Goal: Book appointment/travel/reservation

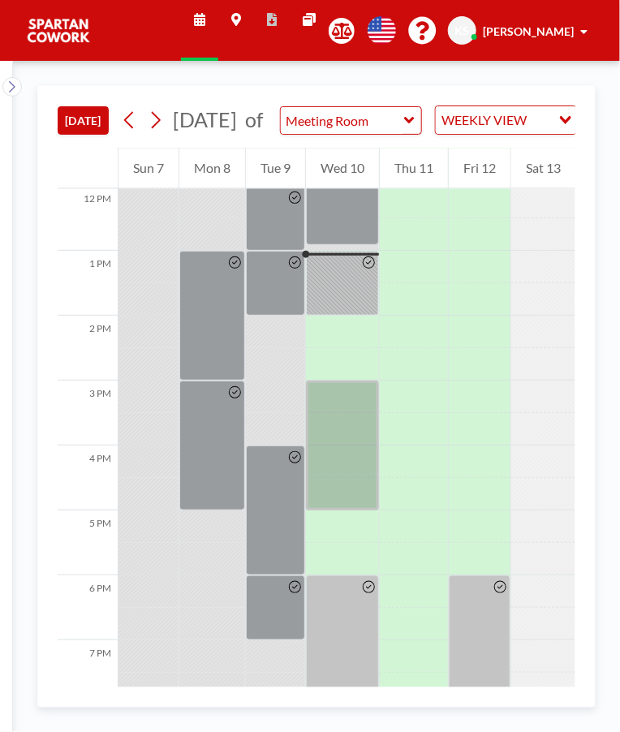
scroll to position [811, 0]
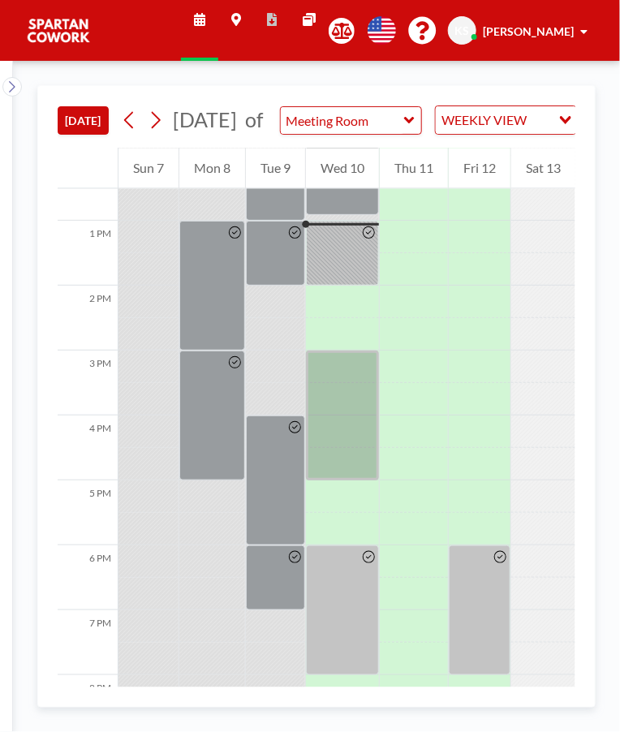
click at [346, 399] on div at bounding box center [342, 415] width 73 height 130
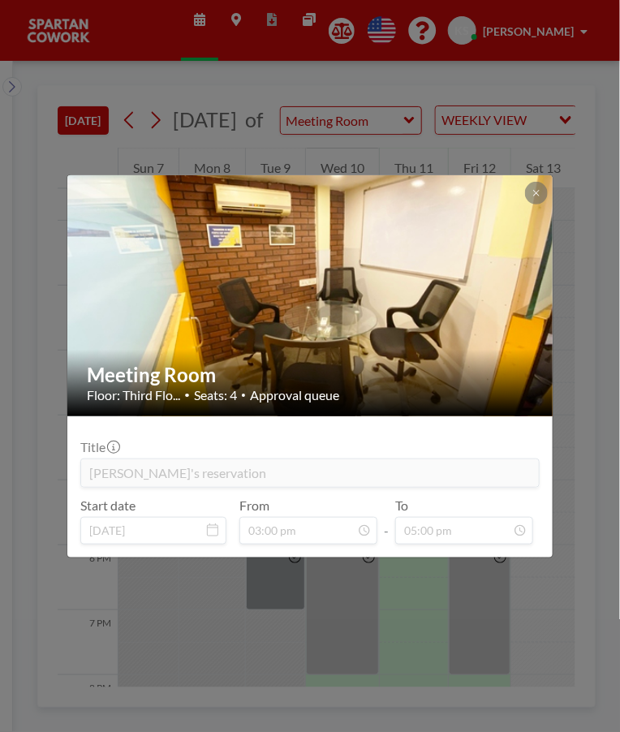
click at [569, 598] on div "Meeting Room Floor: Third Flo... • Seats: 4 • Approval queue Title [PERSON_NAME…" at bounding box center [310, 366] width 620 height 732
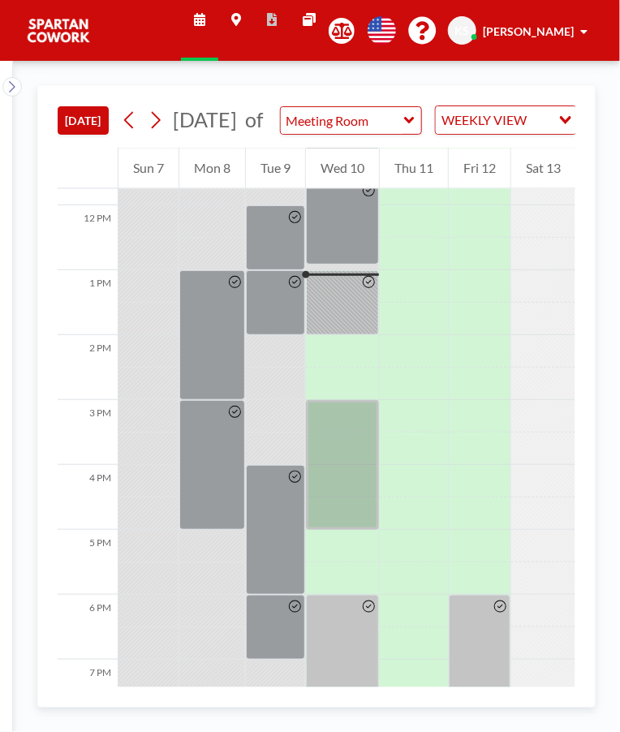
scroll to position [766, 0]
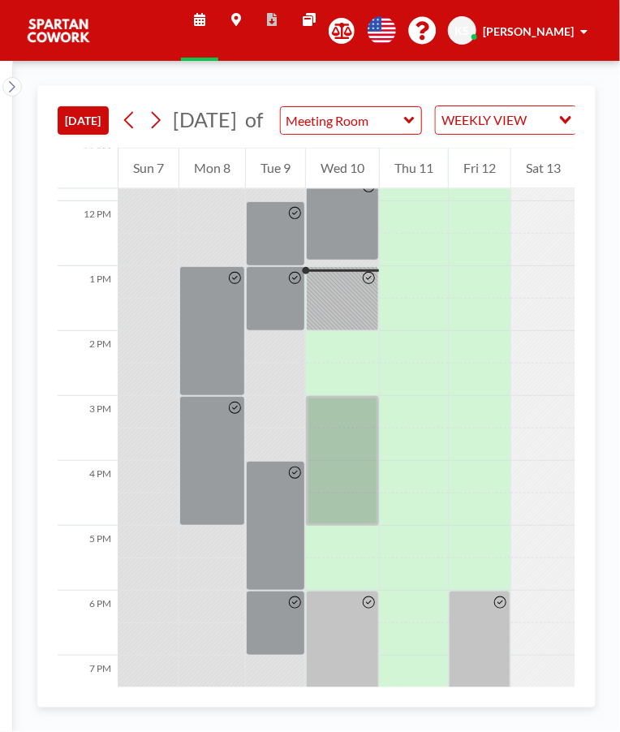
click at [359, 315] on div at bounding box center [342, 298] width 73 height 65
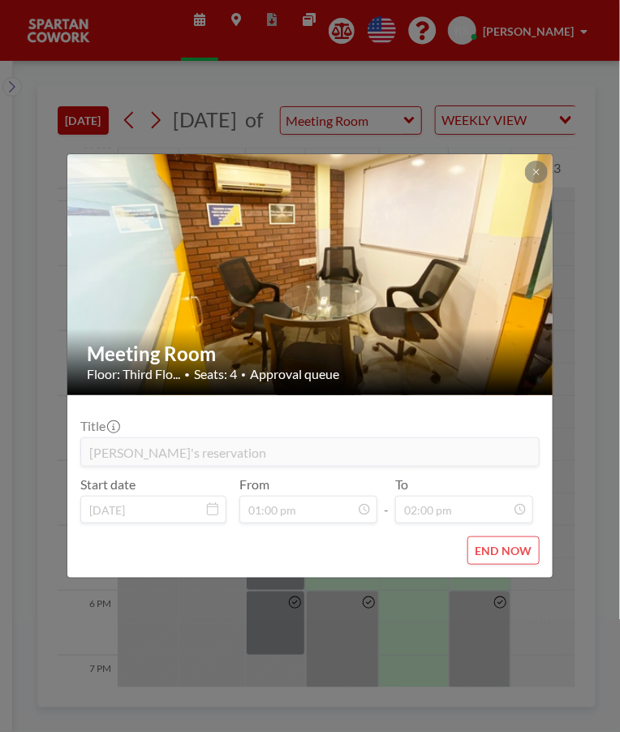
click at [479, 620] on div "Meeting Room Floor: Third Flo... • Seats: 4 • Approval queue Title Akhil's rese…" at bounding box center [310, 366] width 620 height 732
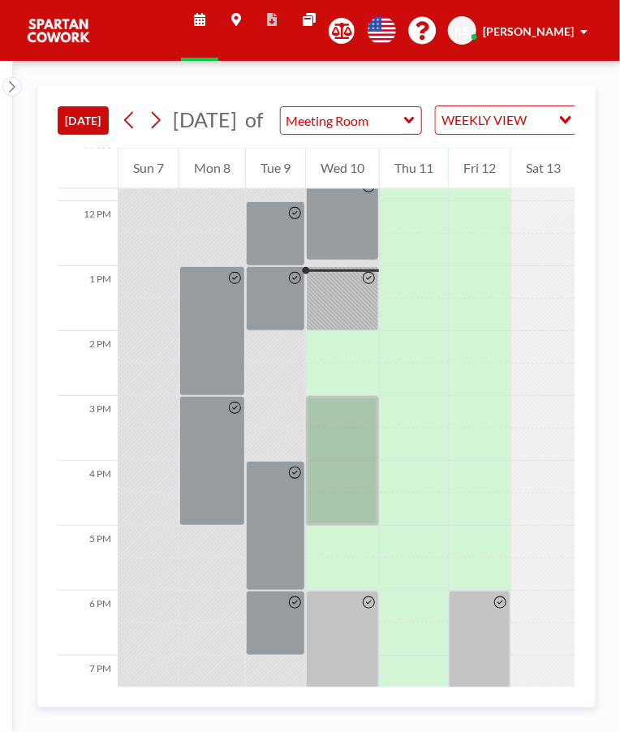
click at [348, 451] on div at bounding box center [342, 461] width 73 height 130
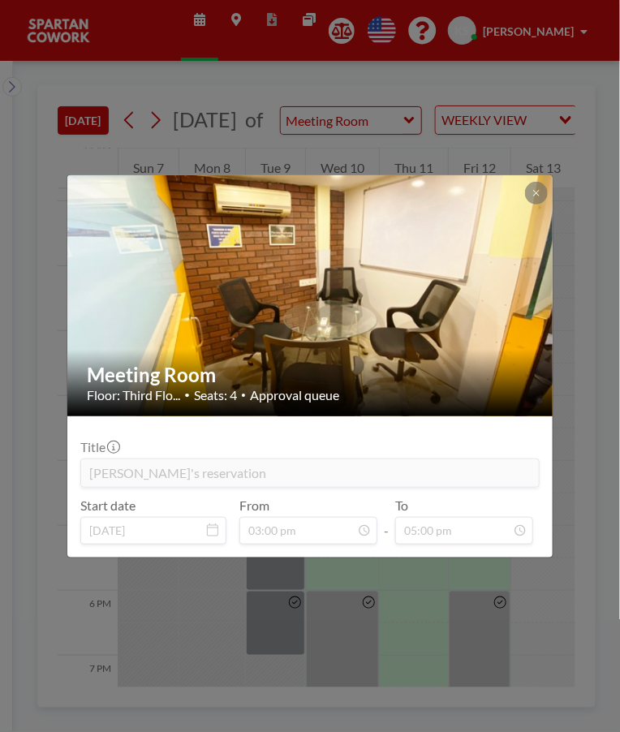
click at [471, 621] on div "Meeting Room Floor: Third Flo... • Seats: 4 • Approval queue Title [PERSON_NAME…" at bounding box center [310, 366] width 620 height 732
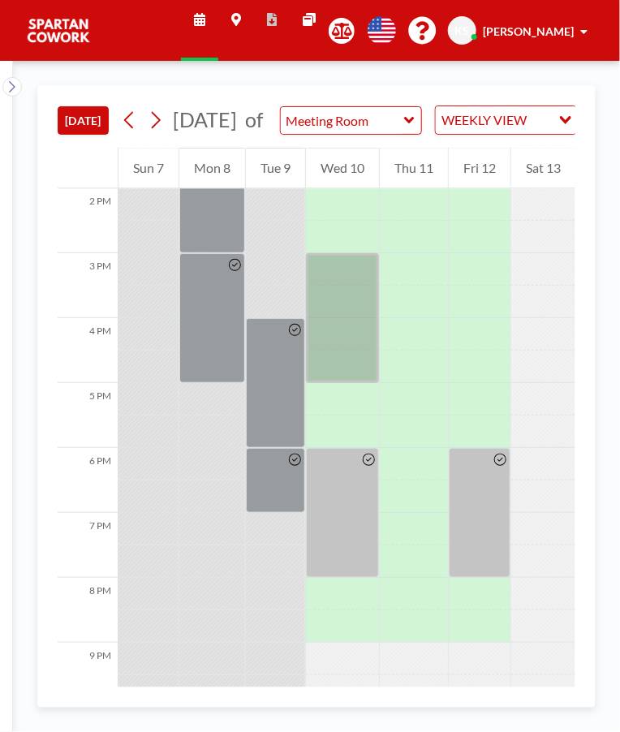
scroll to position [909, 0]
click at [358, 506] on div at bounding box center [342, 512] width 73 height 130
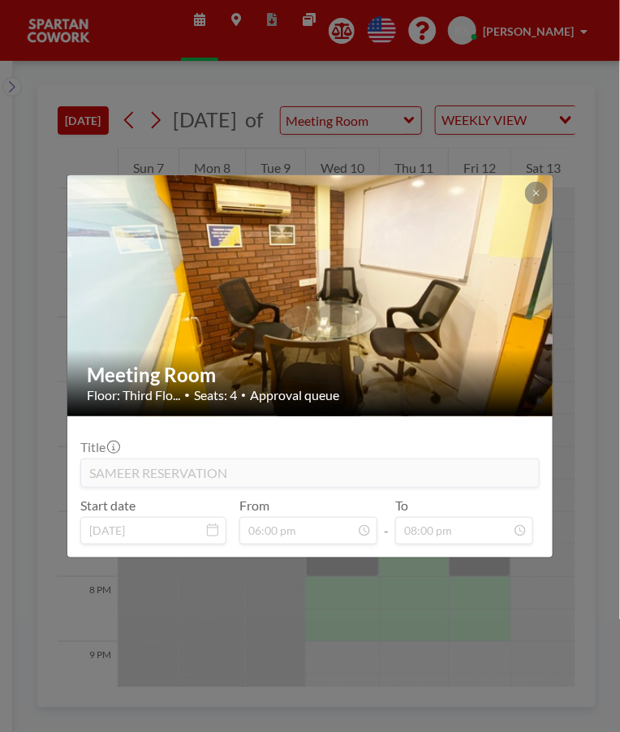
click at [503, 589] on div "Meeting Room Floor: Third Flo... • Seats: 4 • Approval queue Title SAMEER RESER…" at bounding box center [310, 366] width 620 height 732
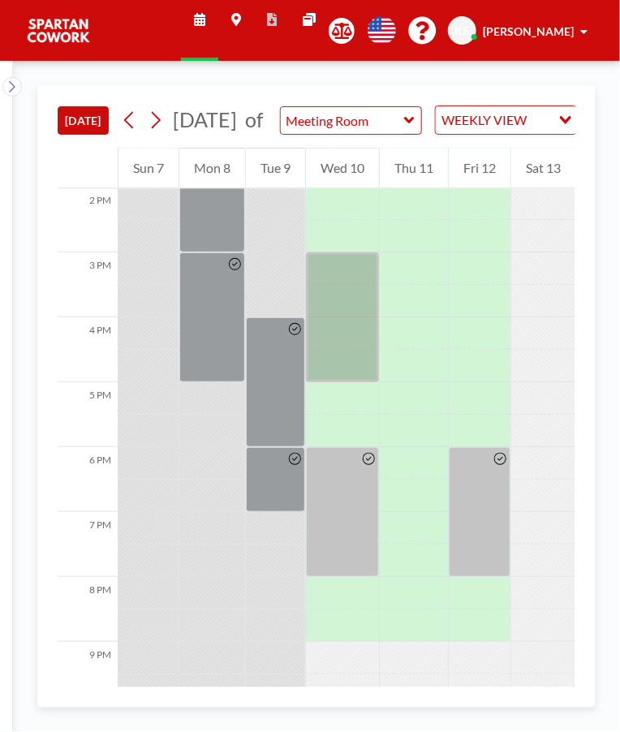
click at [346, 492] on div at bounding box center [342, 512] width 73 height 130
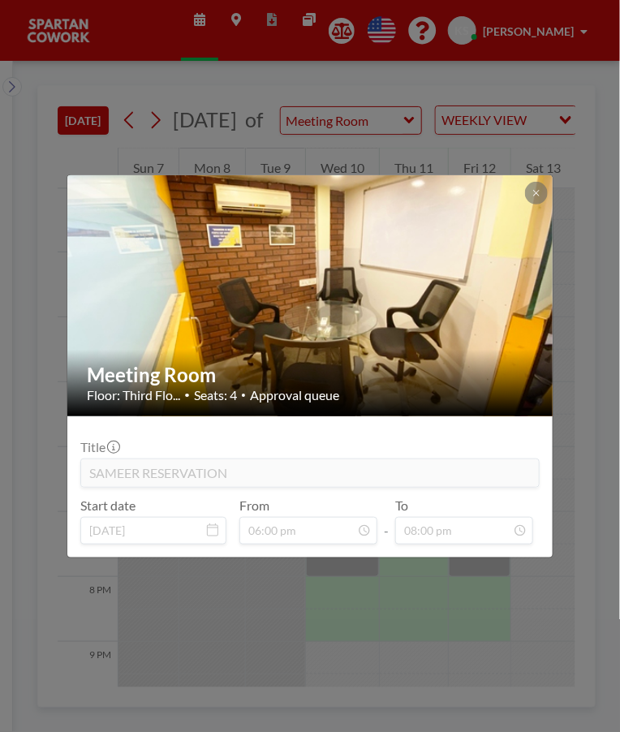
click at [344, 667] on div "Meeting Room Floor: Third Flo... • Seats: 4 • Approval queue Title SAMEER RESER…" at bounding box center [310, 366] width 620 height 732
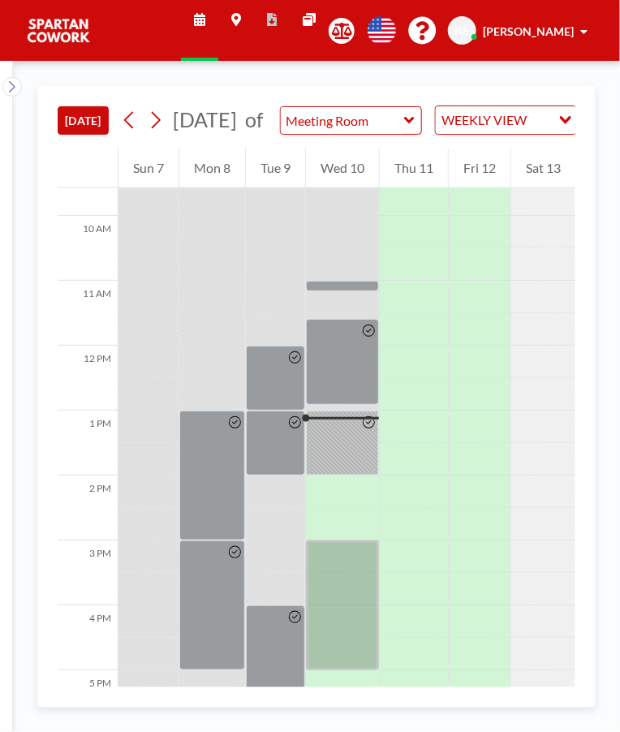
scroll to position [620, 0]
click at [337, 383] on div at bounding box center [342, 363] width 73 height 87
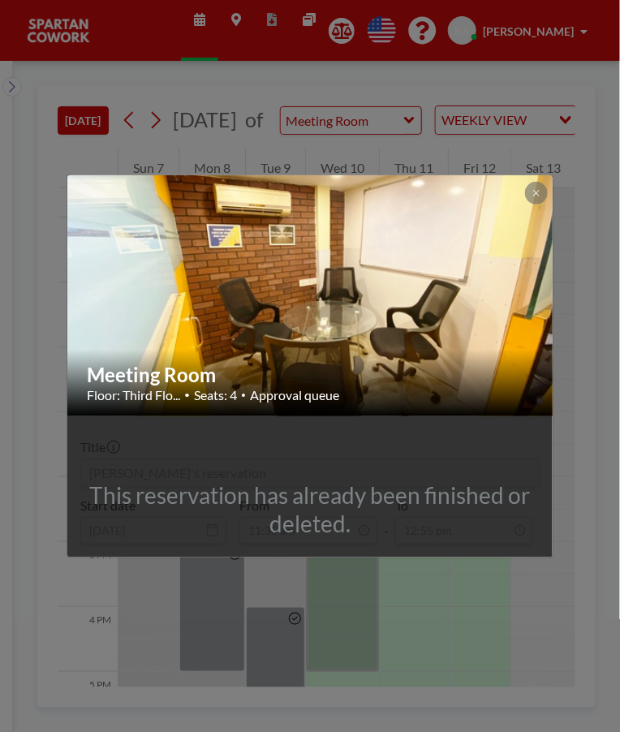
click at [406, 624] on div "Meeting Room Floor: Third Flo... • Seats: 4 • Approval queue This reservation h…" at bounding box center [310, 366] width 620 height 732
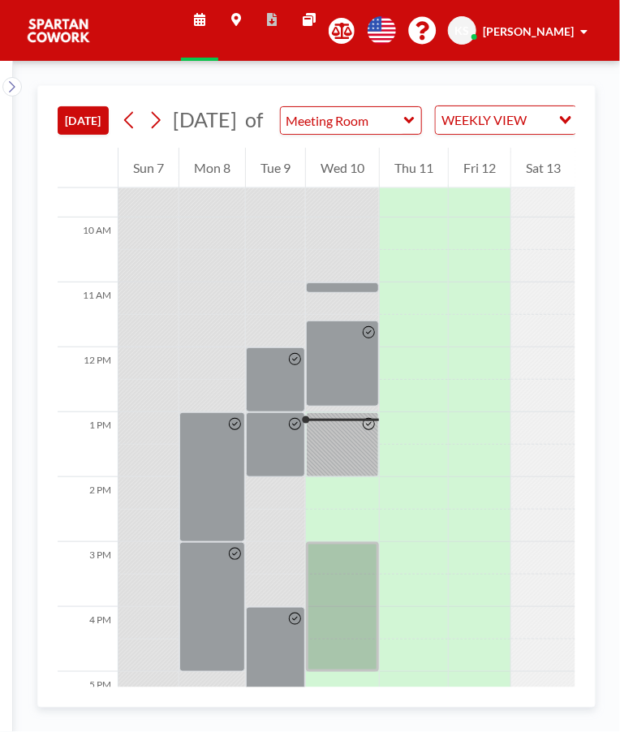
click at [350, 459] on div at bounding box center [342, 444] width 73 height 65
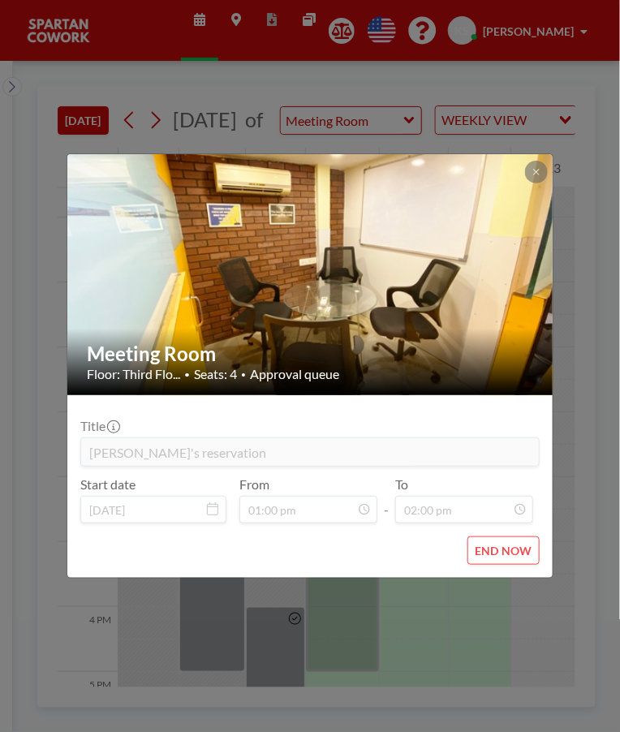
click at [430, 689] on div "Meeting Room Floor: Third Flo... • Seats: 4 • Approval queue Title Akhil's rese…" at bounding box center [310, 366] width 620 height 732
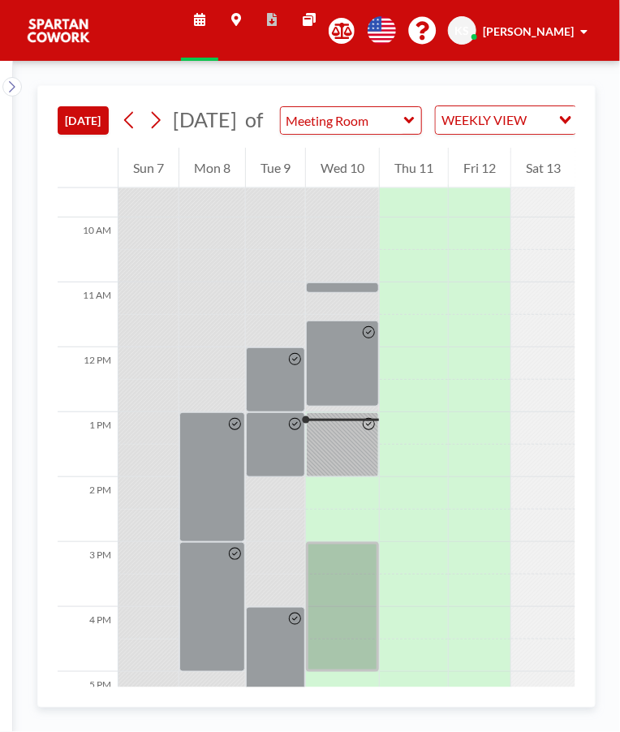
scroll to position [628, 0]
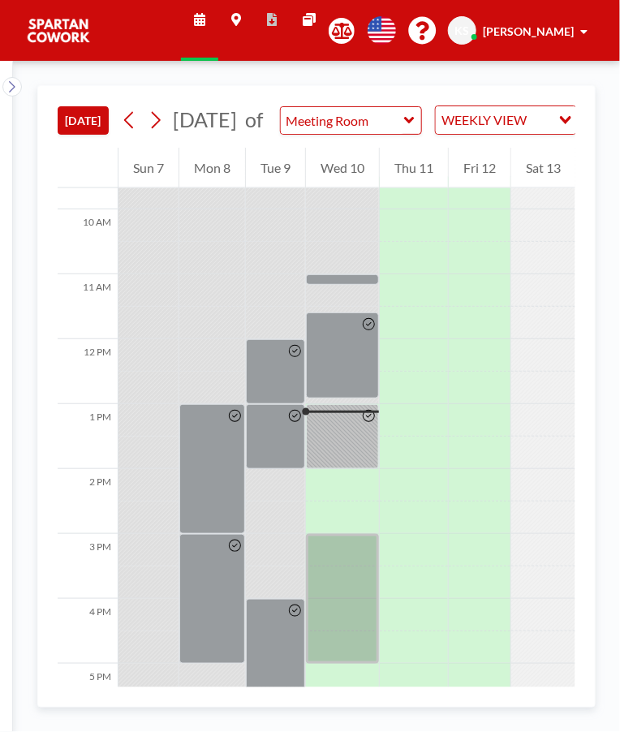
click at [348, 445] on div at bounding box center [342, 436] width 73 height 65
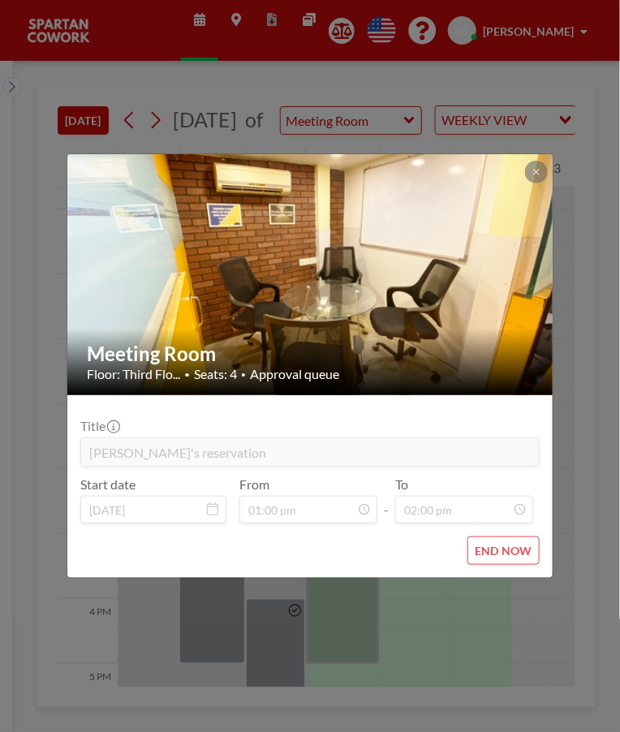
click at [500, 631] on div "Meeting Room Floor: Third Flo... • Seats: 4 • Approval queue Title Akhil's rese…" at bounding box center [310, 366] width 620 height 732
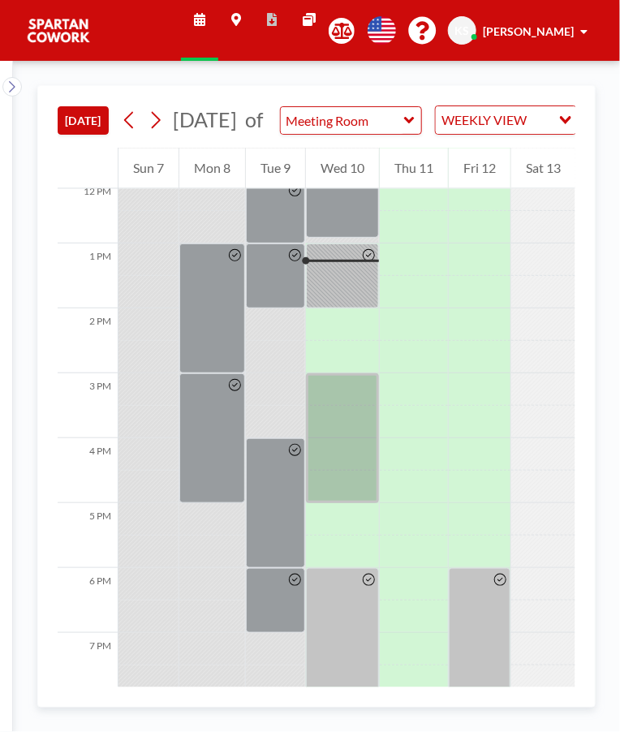
scroll to position [811, 0]
